Goal: Information Seeking & Learning: Learn about a topic

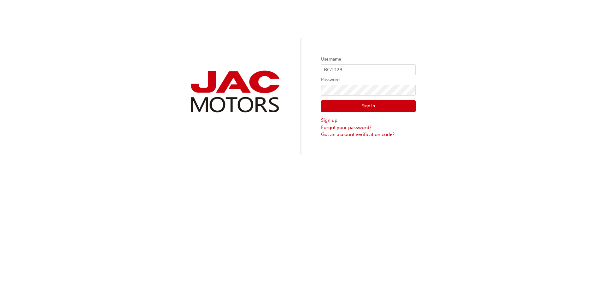
click at [362, 109] on button "Sign In" at bounding box center [368, 106] width 95 height 12
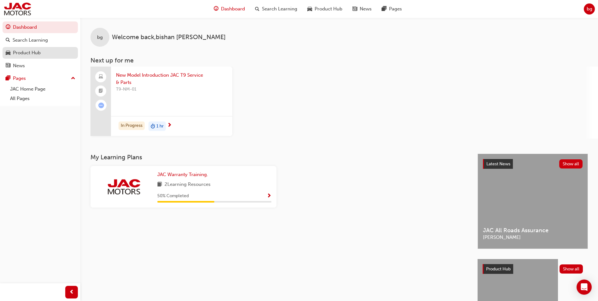
click at [35, 51] on div "Product Hub" at bounding box center [27, 52] width 28 height 7
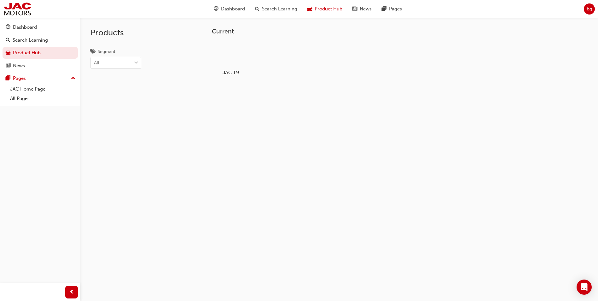
click at [231, 59] on div at bounding box center [231, 54] width 35 height 25
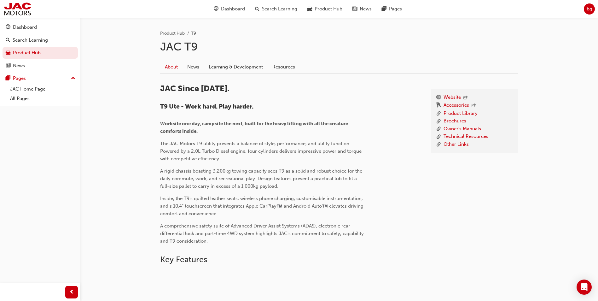
scroll to position [126, 0]
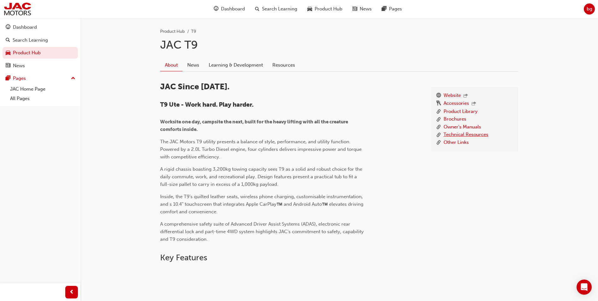
click at [456, 137] on link "Technical Resources" at bounding box center [466, 135] width 45 height 8
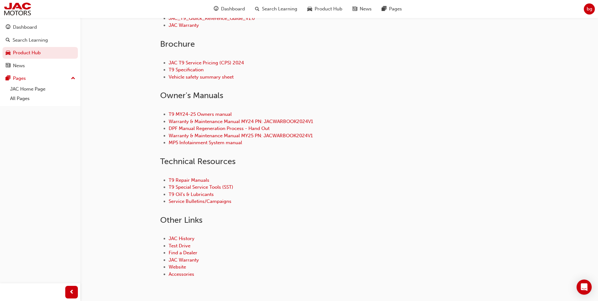
scroll to position [221, 0]
click at [227, 113] on link "T9 MY24-25 Owners manual" at bounding box center [200, 114] width 63 height 6
click at [202, 179] on link "T9 Repair Manuals" at bounding box center [189, 180] width 41 height 6
click at [202, 200] on link "Service Bulletins/Campaigns" at bounding box center [200, 201] width 63 height 6
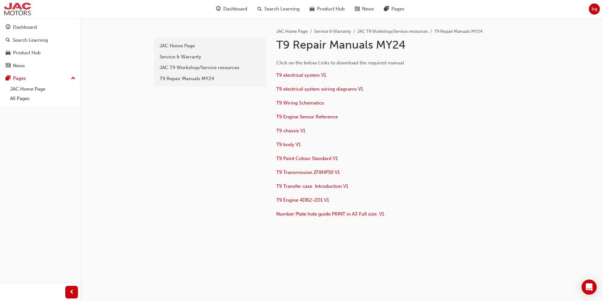
click at [16, 6] on img at bounding box center [17, 9] width 29 height 14
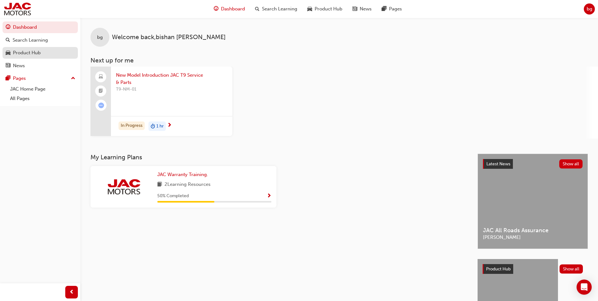
click at [36, 56] on div "Product Hub" at bounding box center [27, 52] width 28 height 7
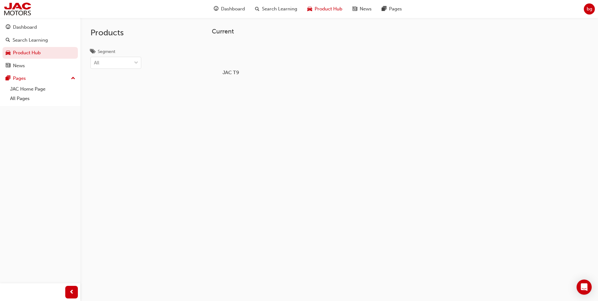
click at [226, 62] on div at bounding box center [231, 54] width 35 height 25
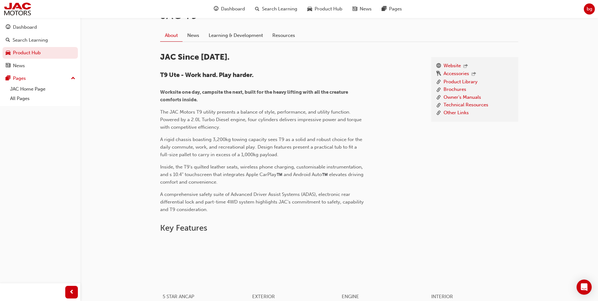
scroll to position [158, 0]
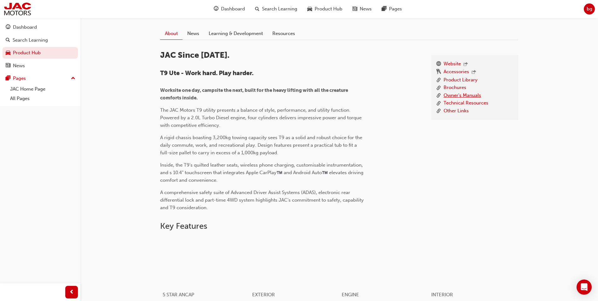
click at [460, 94] on link "Owner's Manuals" at bounding box center [463, 96] width 38 height 8
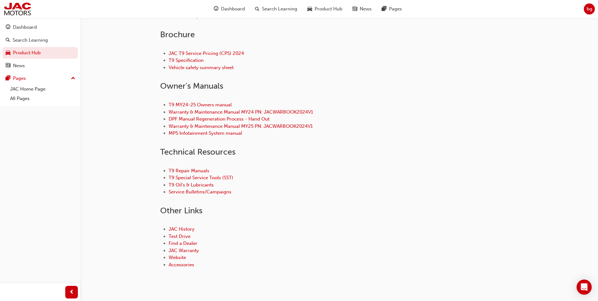
scroll to position [243, 0]
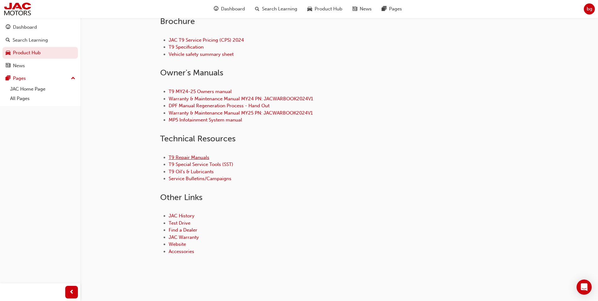
click at [204, 158] on link "T9 Repair Manuals" at bounding box center [189, 158] width 41 height 6
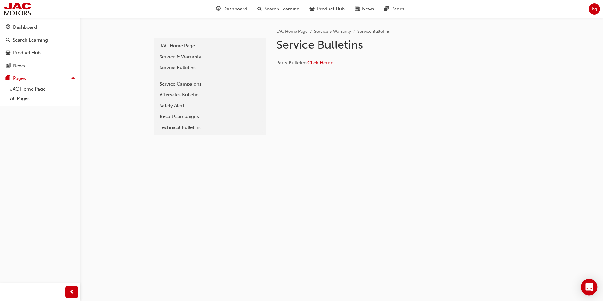
click at [592, 285] on icon "Open Intercom Messenger" at bounding box center [589, 287] width 7 height 8
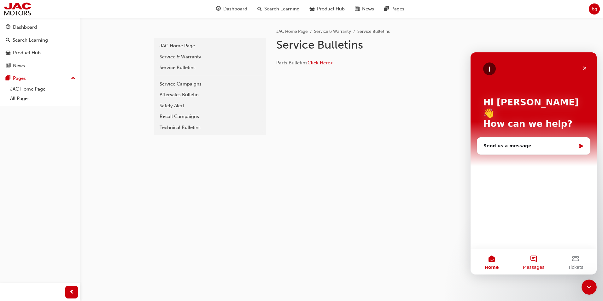
click at [537, 265] on span "Messages" at bounding box center [534, 267] width 22 height 4
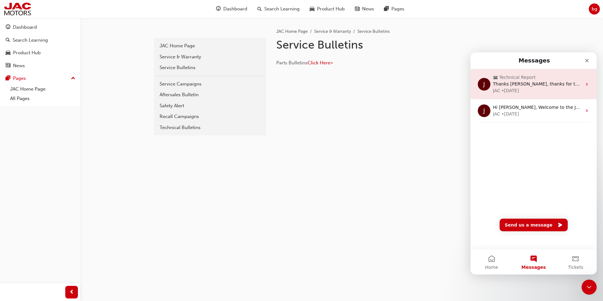
click at [527, 93] on div "JAC • 9w ago" at bounding box center [537, 90] width 89 height 7
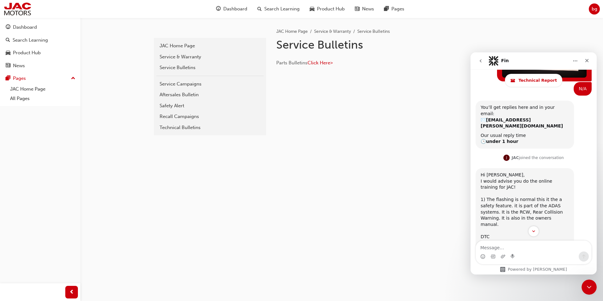
scroll to position [844, 0]
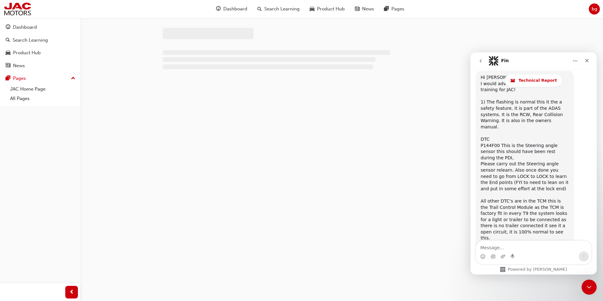
scroll to position [970, 0]
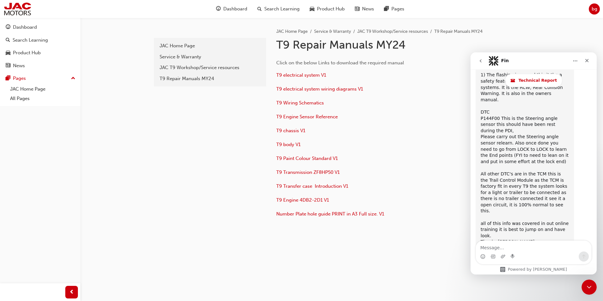
click at [480, 60] on icon "go back" at bounding box center [480, 60] width 5 height 5
click at [586, 283] on icon "Close Intercom Messenger" at bounding box center [589, 286] width 8 height 8
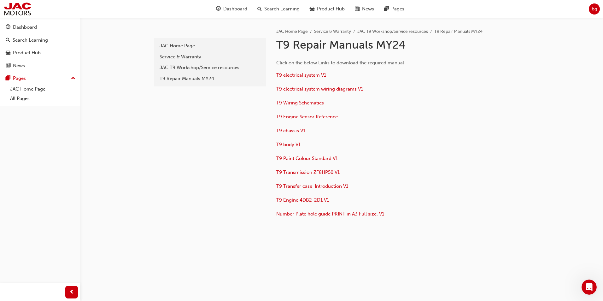
click at [314, 201] on span "T9 Engine 4DB2-2D1 V1" at bounding box center [302, 200] width 53 height 6
click at [303, 75] on span "T9 electrical system V1" at bounding box center [301, 75] width 50 height 6
click at [320, 91] on span "T9 electrical system wiring diagrams V1" at bounding box center [319, 89] width 87 height 6
click at [310, 115] on span "T9 Engine Sensor Reference" at bounding box center [307, 117] width 62 height 6
click at [323, 118] on span "T9 Engine Sensor Reference" at bounding box center [307, 117] width 62 height 6
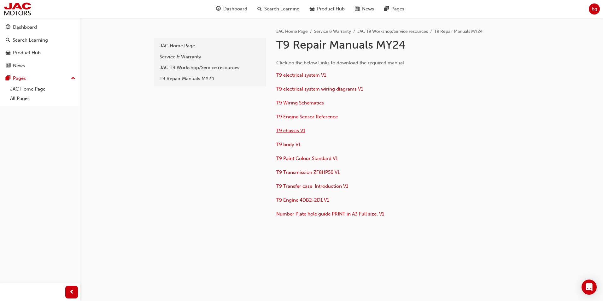
click at [300, 131] on span "T9 chassis V1" at bounding box center [290, 131] width 29 height 6
click at [291, 144] on span "T9 body V1" at bounding box center [288, 145] width 24 height 6
